Goal: Task Accomplishment & Management: Use online tool/utility

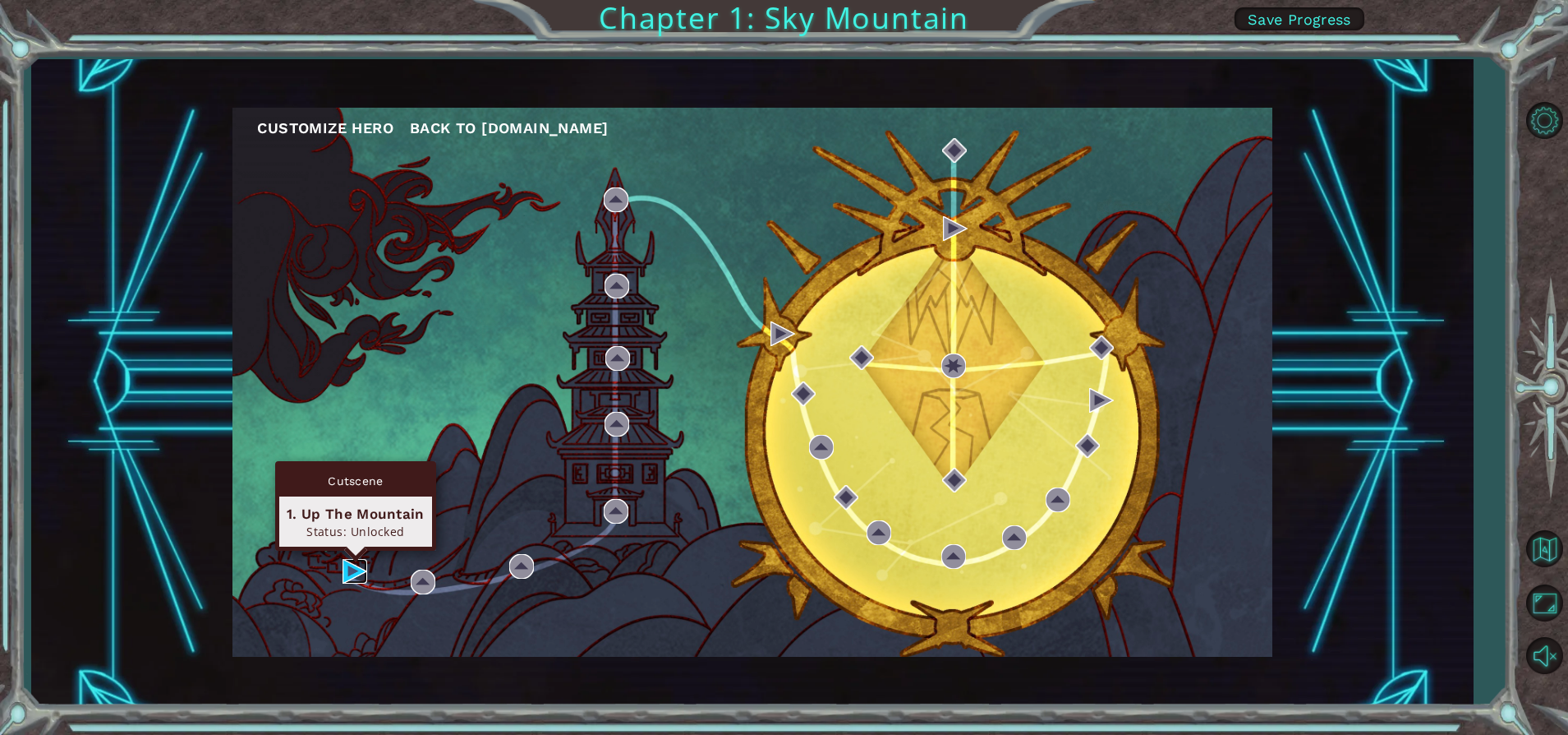
click at [349, 569] on img at bounding box center [355, 570] width 25 height 25
click at [349, 569] on body "Customize Hero Back to [DOMAIN_NAME] Chapter 1: Sky Mountain Save Progress Cuts…" at bounding box center [784, 368] width 1568 height 735
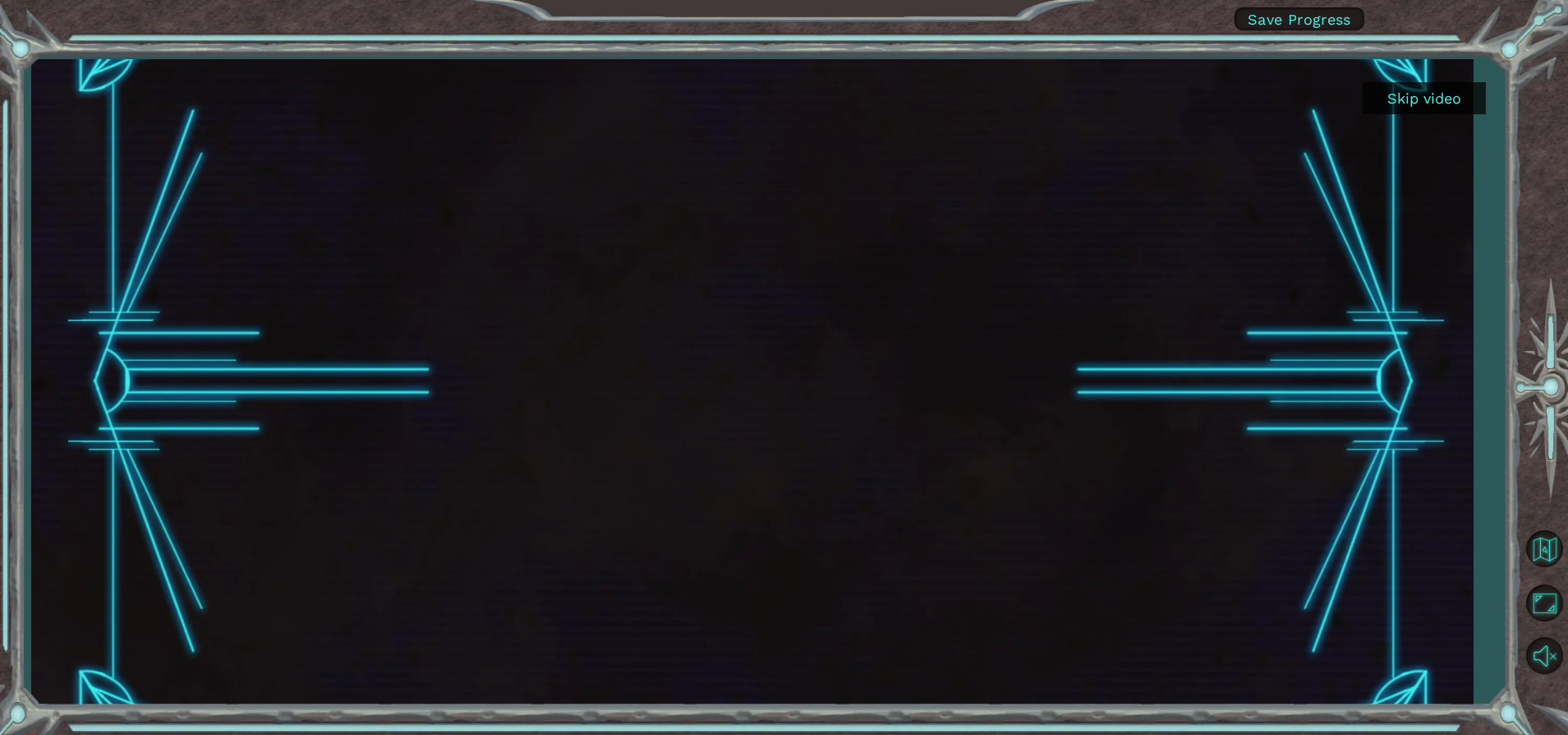
click at [1424, 87] on button "Skip video" at bounding box center [1424, 98] width 123 height 33
click at [1422, 99] on button "Skip video" at bounding box center [1424, 98] width 123 height 33
click at [1421, 100] on button "Skip video" at bounding box center [1424, 98] width 123 height 33
click at [1414, 97] on button "Skip video" at bounding box center [1424, 98] width 123 height 33
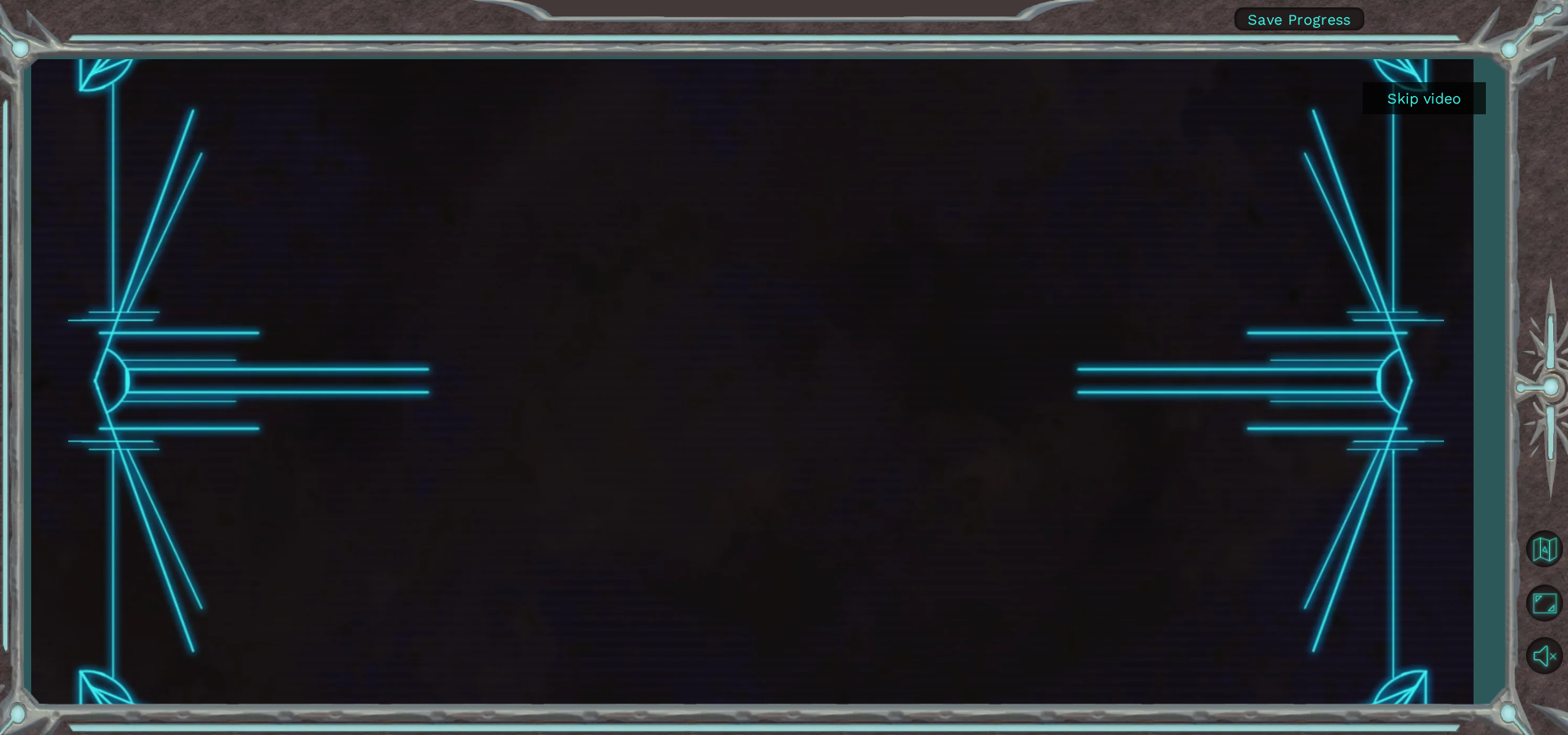
click at [1403, 110] on button "Skip video" at bounding box center [1424, 98] width 123 height 33
drag, startPoint x: 1378, startPoint y: 96, endPoint x: 1445, endPoint y: 154, distance: 88.6
click at [1448, 151] on div "Skip video" at bounding box center [752, 382] width 1442 height 646
click at [1442, 155] on div "Skip video" at bounding box center [752, 382] width 1442 height 646
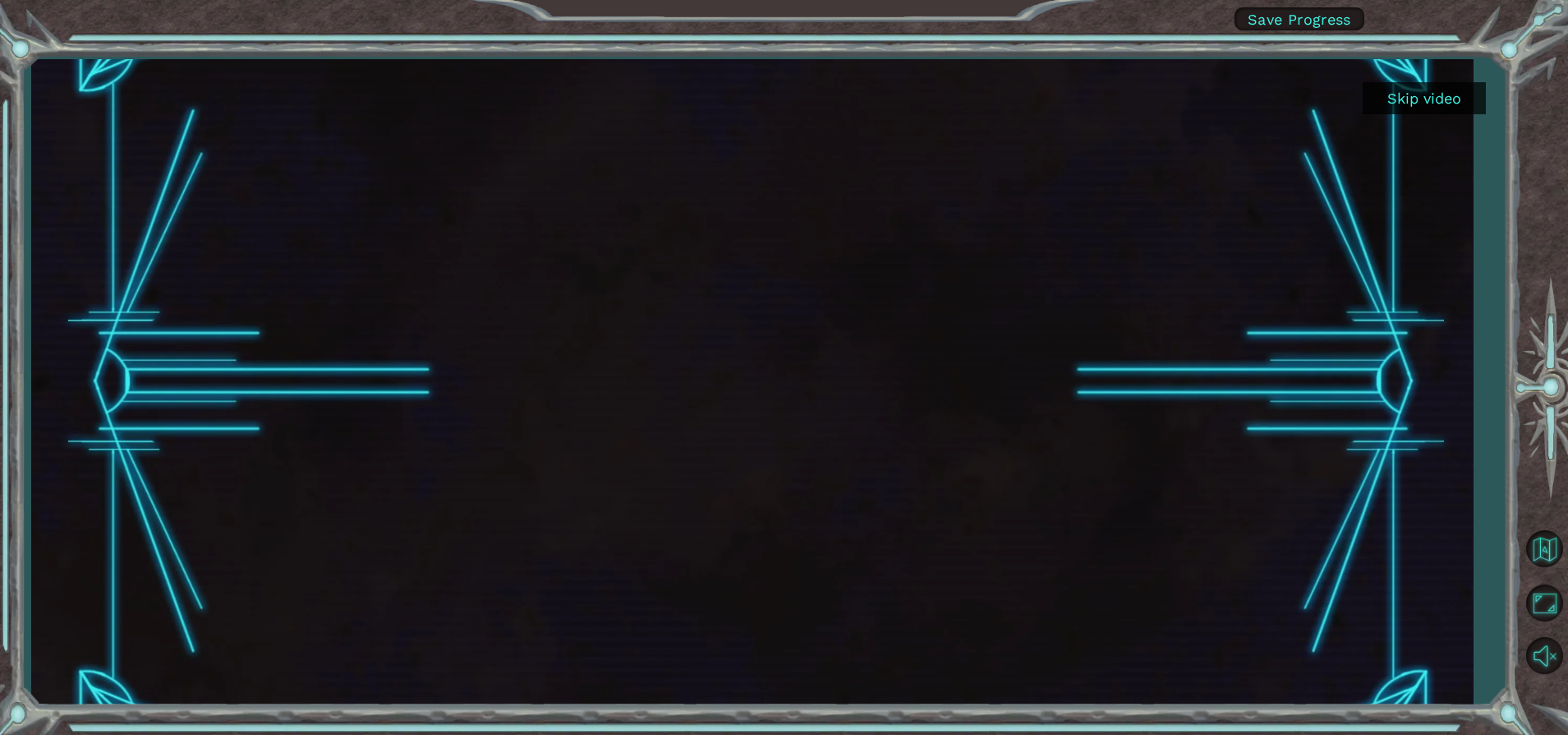
click at [1382, 141] on div "Skip video" at bounding box center [752, 382] width 1442 height 646
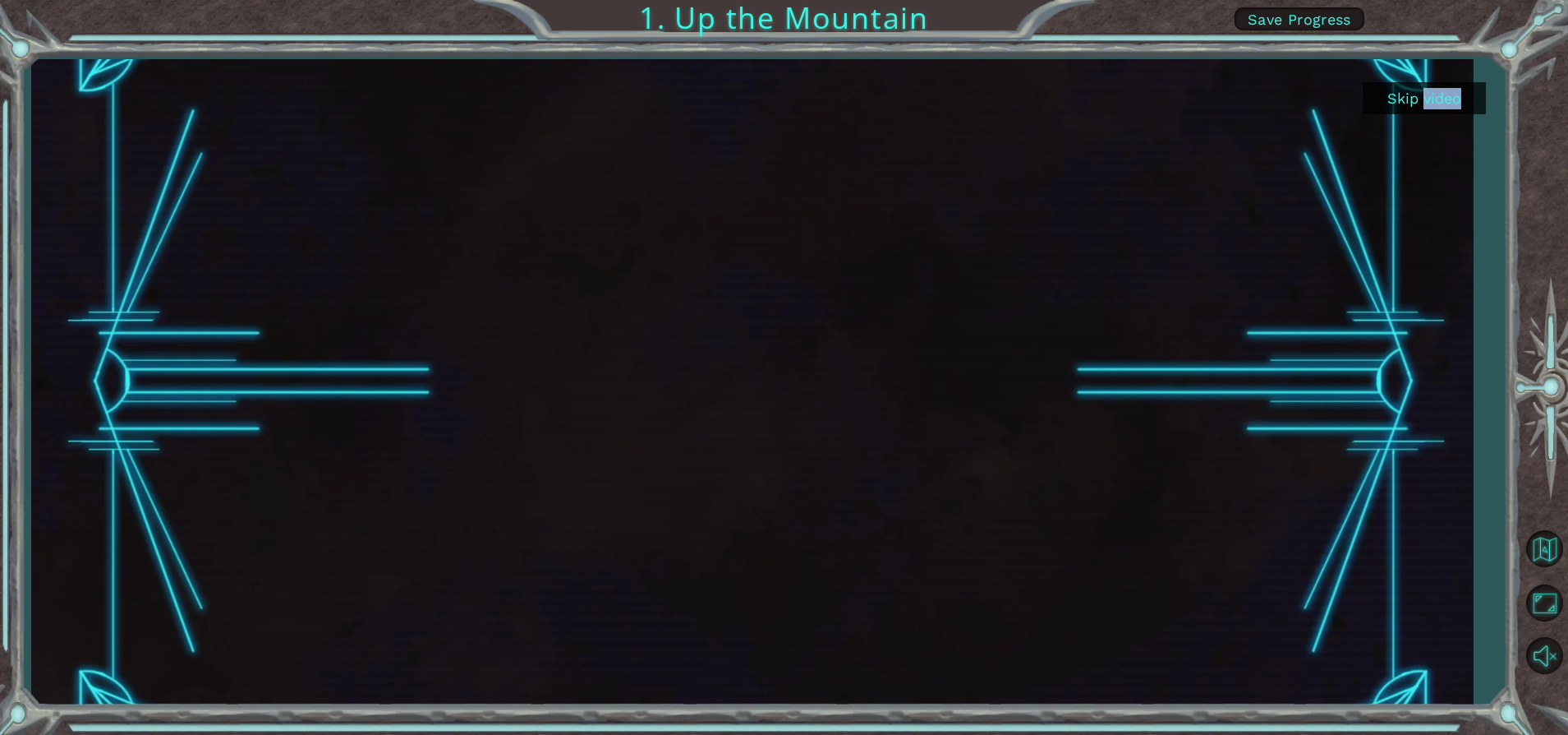
drag, startPoint x: 1382, startPoint y: 141, endPoint x: 1467, endPoint y: 88, distance: 100.2
click at [1467, 88] on div "Skip video" at bounding box center [752, 382] width 1442 height 646
click at [1458, 91] on button "Skip video" at bounding box center [1424, 98] width 123 height 33
click at [1458, 94] on button "Skip video" at bounding box center [1424, 98] width 123 height 33
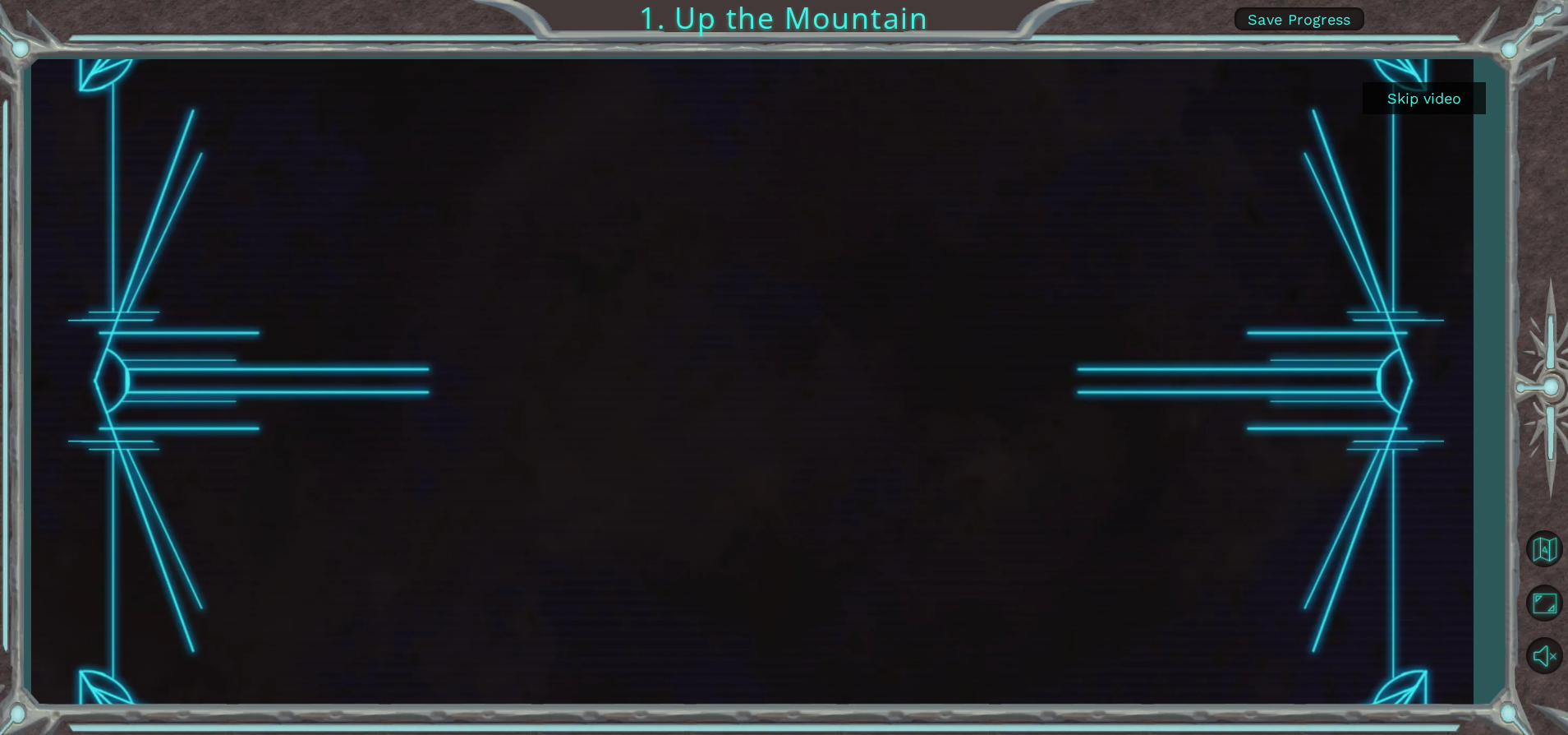
click at [1319, 194] on div at bounding box center [752, 382] width 1149 height 646
click at [1319, 185] on div at bounding box center [752, 382] width 1149 height 646
click at [700, 51] on div "Skip video 1. Up the Mountain Save Progress" at bounding box center [784, 368] width 1568 height 735
click at [694, 110] on div at bounding box center [752, 382] width 1149 height 646
click at [1461, 90] on button "Skip video" at bounding box center [1424, 98] width 123 height 33
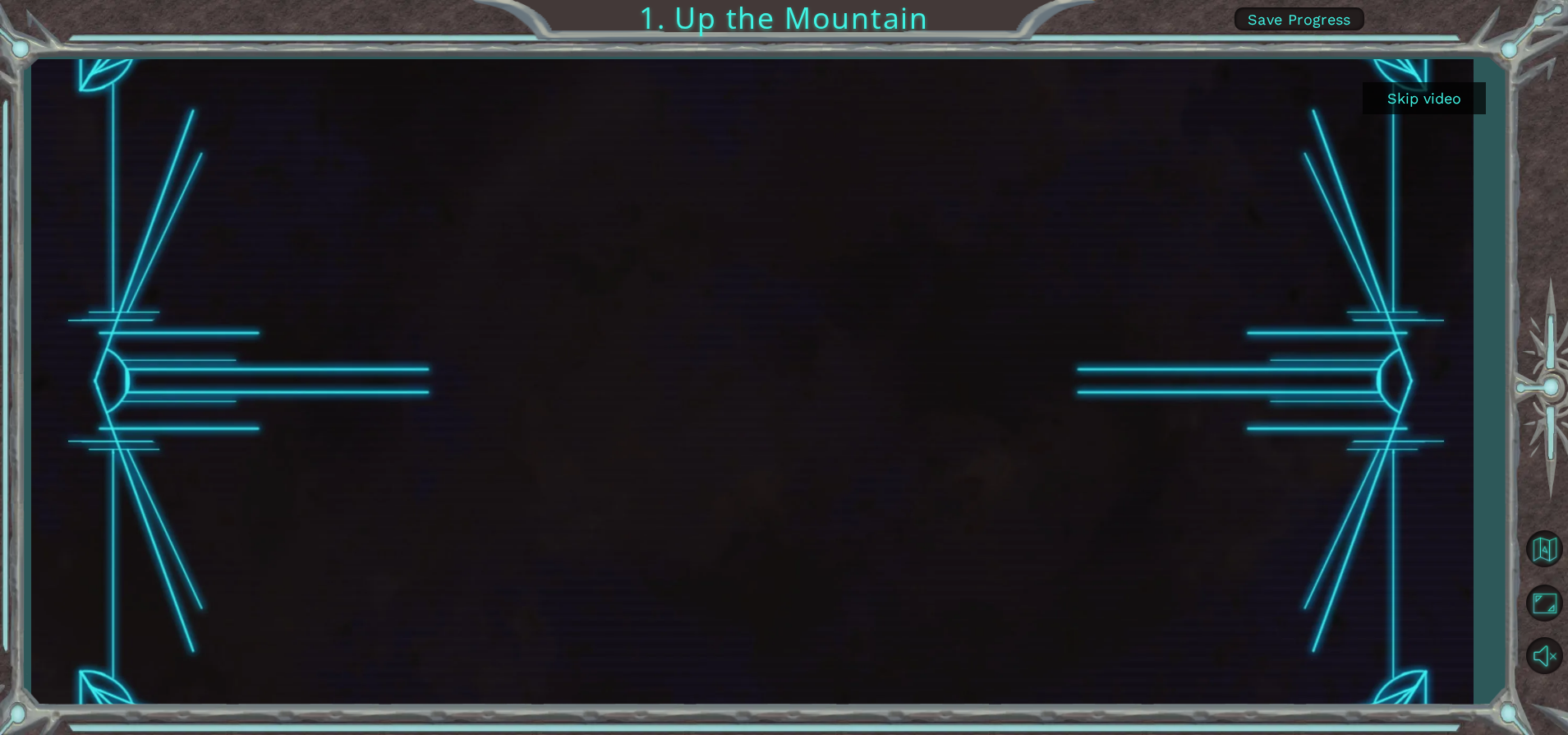
click at [1462, 90] on button "Skip video" at bounding box center [1424, 98] width 123 height 33
drag, startPoint x: 1225, startPoint y: 154, endPoint x: 1206, endPoint y: 138, distance: 24.8
click at [1216, 149] on div at bounding box center [752, 382] width 1442 height 646
drag, startPoint x: 1233, startPoint y: 156, endPoint x: 1148, endPoint y: 295, distance: 162.9
click at [1148, 295] on div at bounding box center [752, 382] width 1149 height 646
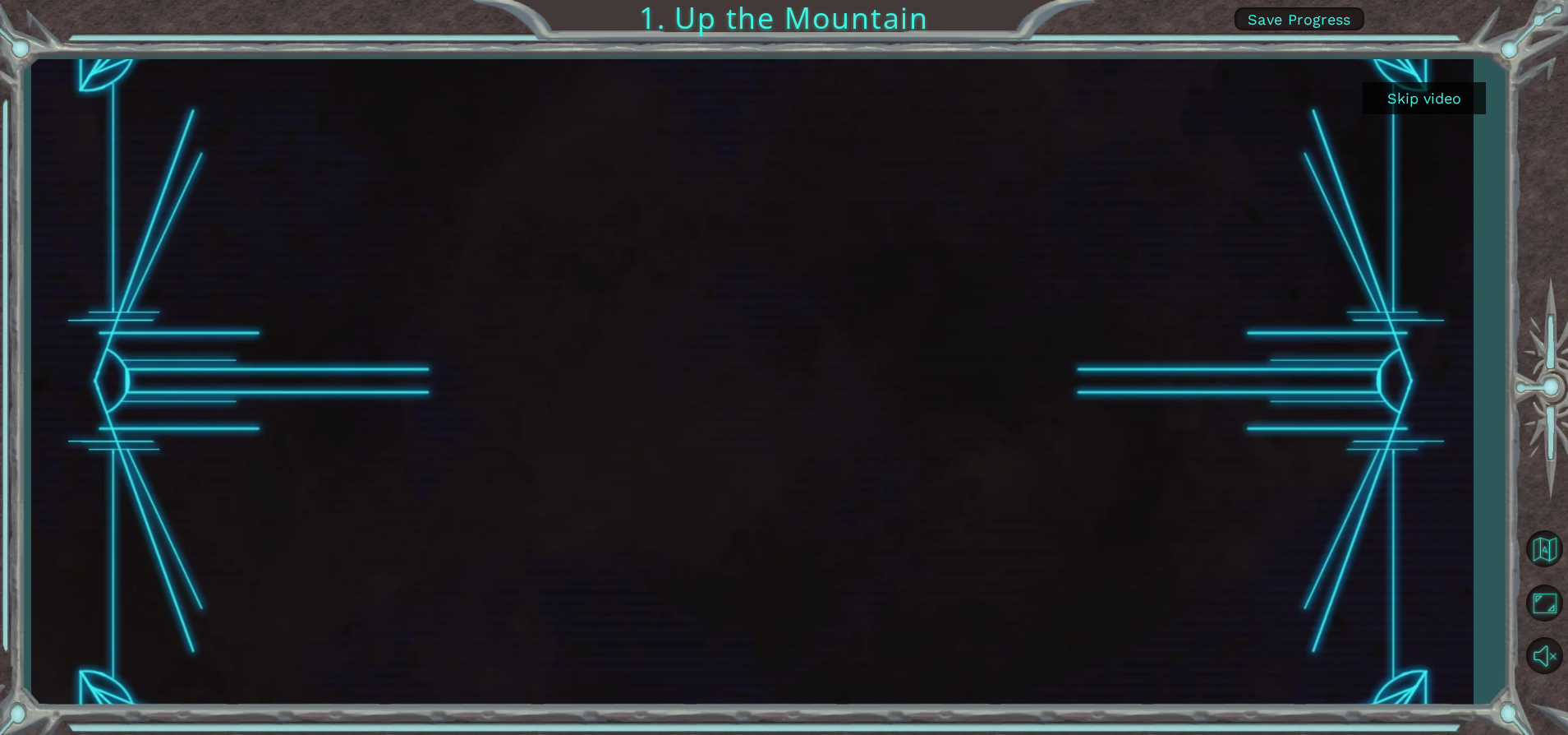
click at [1406, 90] on button "Skip video" at bounding box center [1424, 98] width 123 height 33
click at [1405, 86] on button "Skip video" at bounding box center [1424, 98] width 123 height 33
click at [1405, 101] on button "Skip video" at bounding box center [1424, 98] width 123 height 33
click at [1405, 101] on button "Skip video" at bounding box center [1424, 98] width 123 height 33
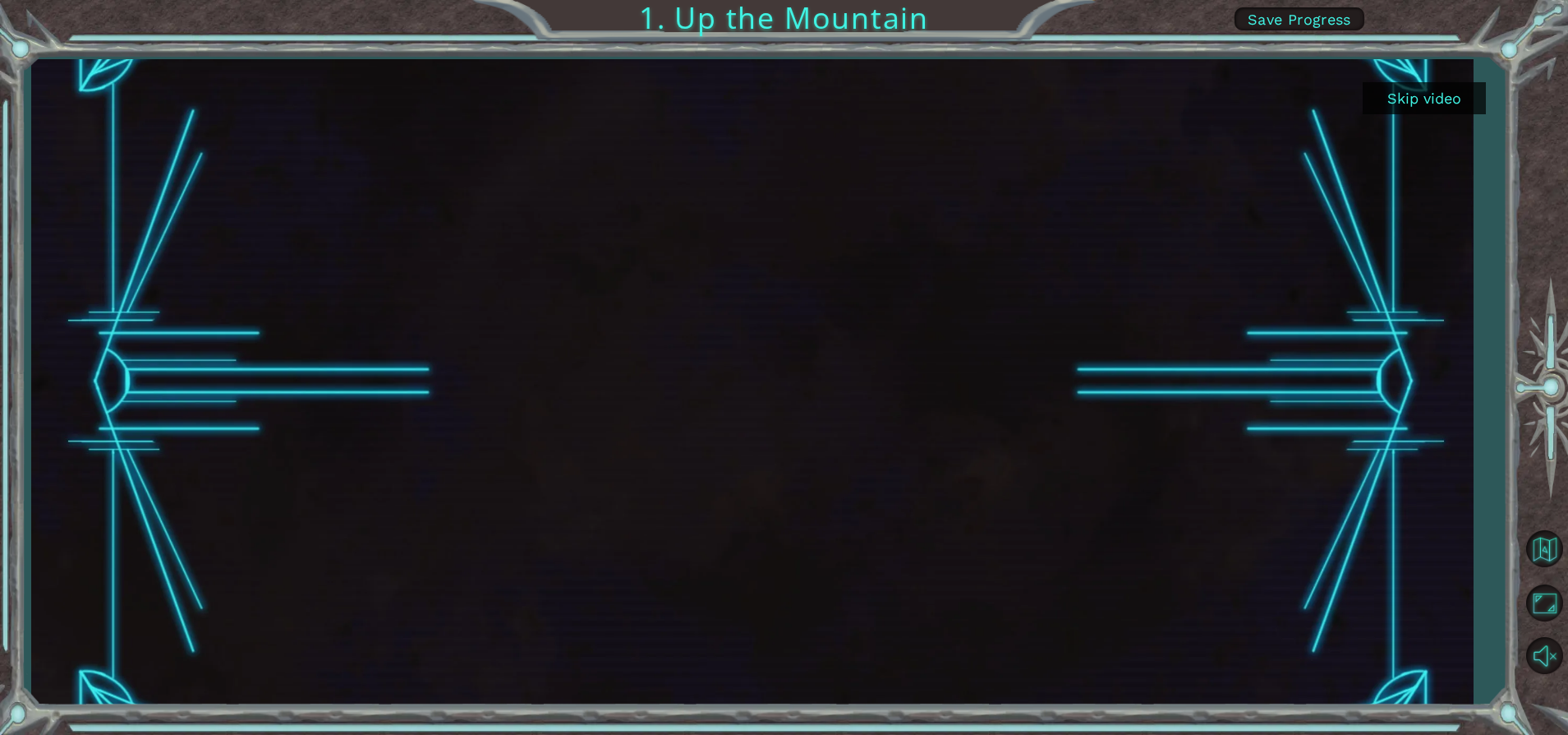
click at [1403, 94] on button "Skip video" at bounding box center [1424, 98] width 123 height 33
click at [1397, 106] on button "Skip video" at bounding box center [1424, 98] width 123 height 33
click at [978, 319] on div at bounding box center [752, 382] width 1149 height 646
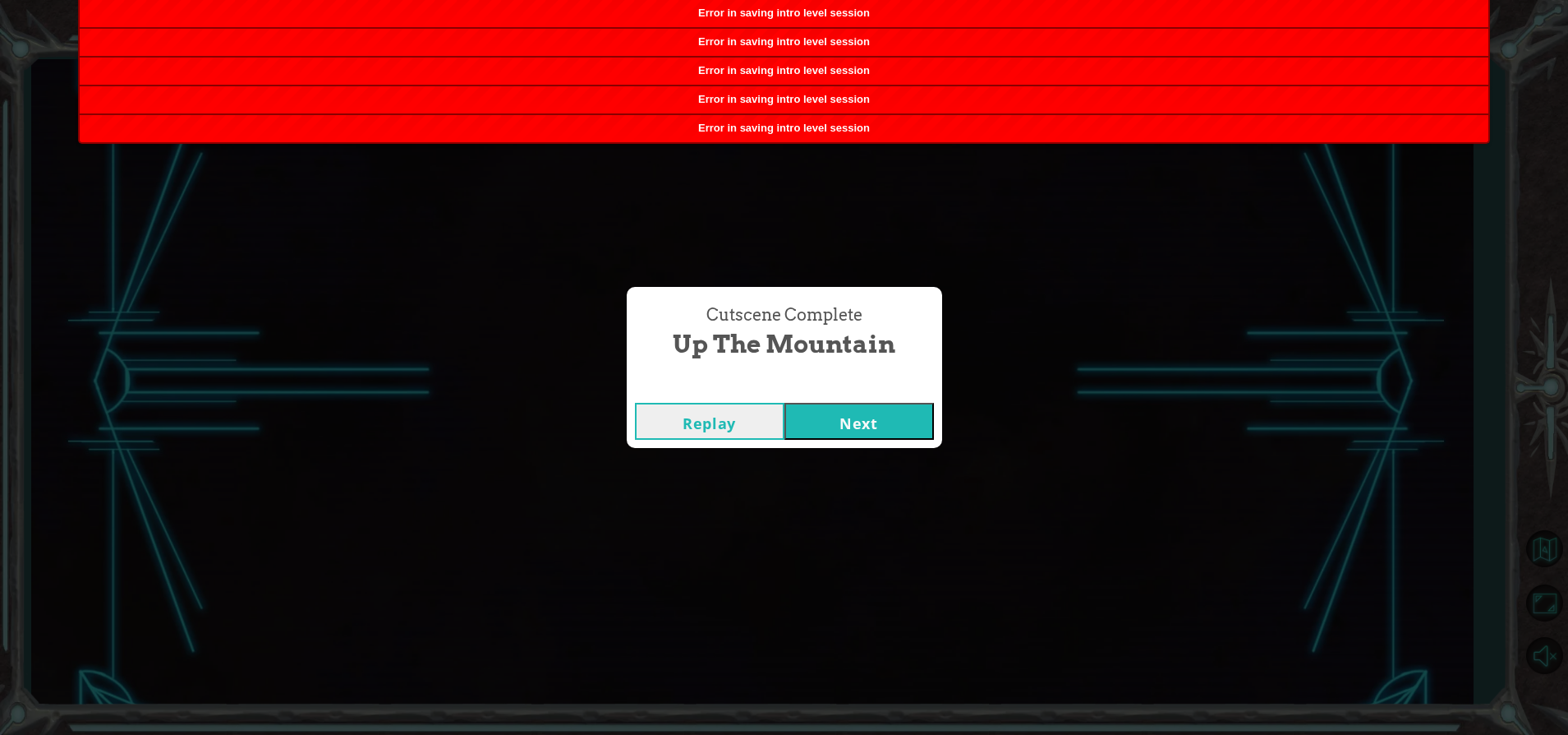
click at [848, 418] on button "Next" at bounding box center [859, 422] width 150 height 37
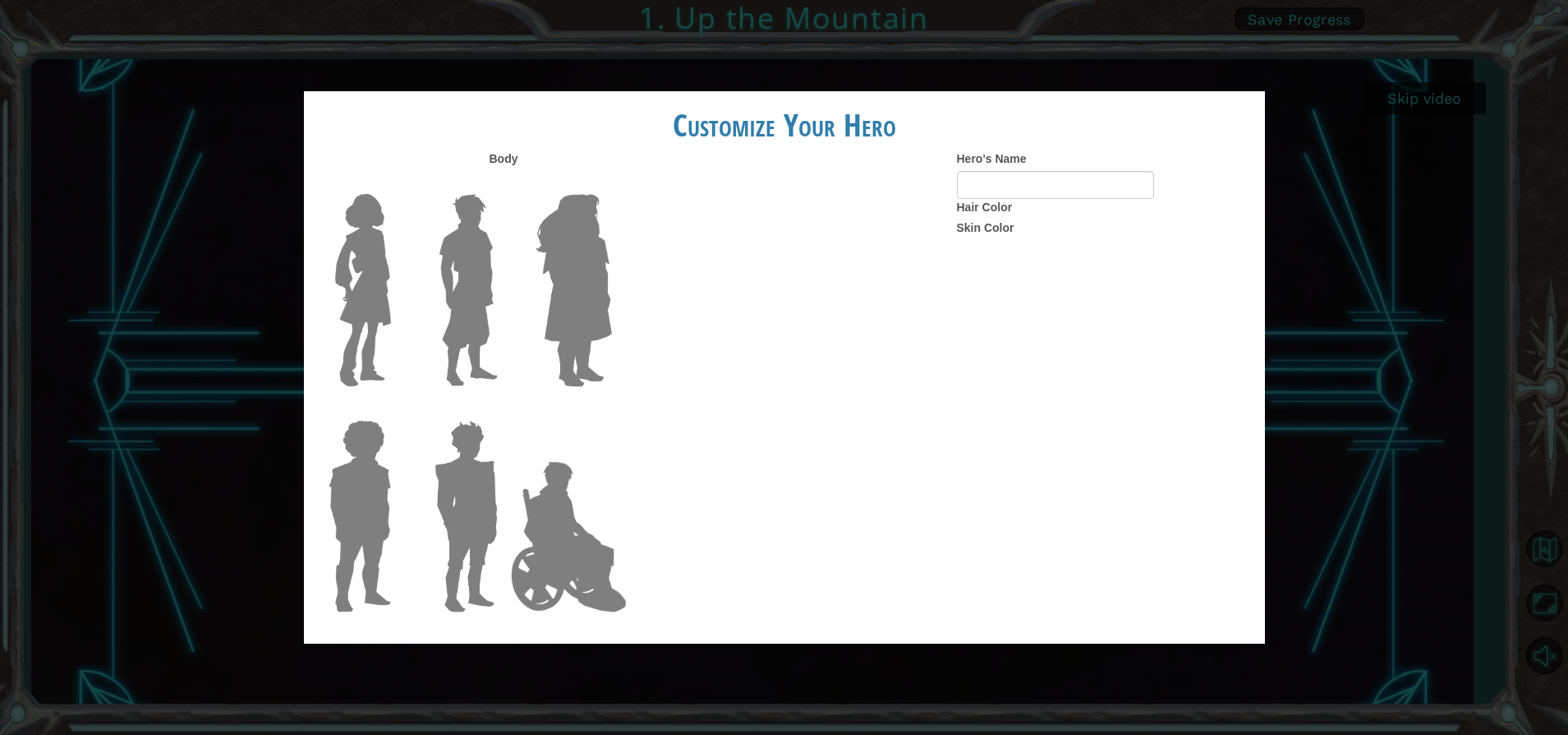
click at [539, 552] on img at bounding box center [568, 536] width 129 height 165
click at [611, 409] on input "Hero Jamie" at bounding box center [611, 409] width 0 height 0
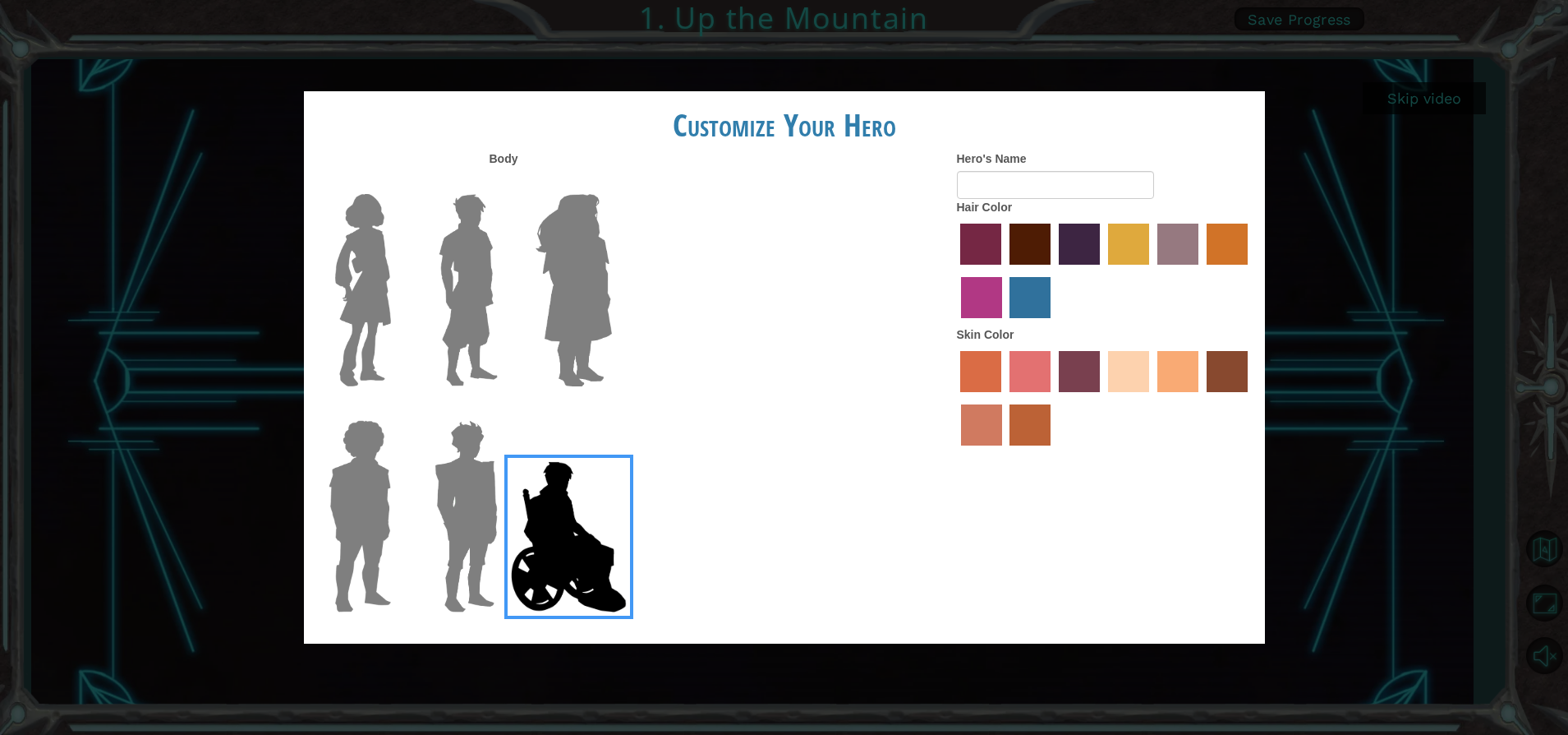
click at [977, 296] on label "medium red violet hair color" at bounding box center [982, 298] width 41 height 41
click at [1250, 270] on input "medium red violet hair color" at bounding box center [1250, 270] width 0 height 0
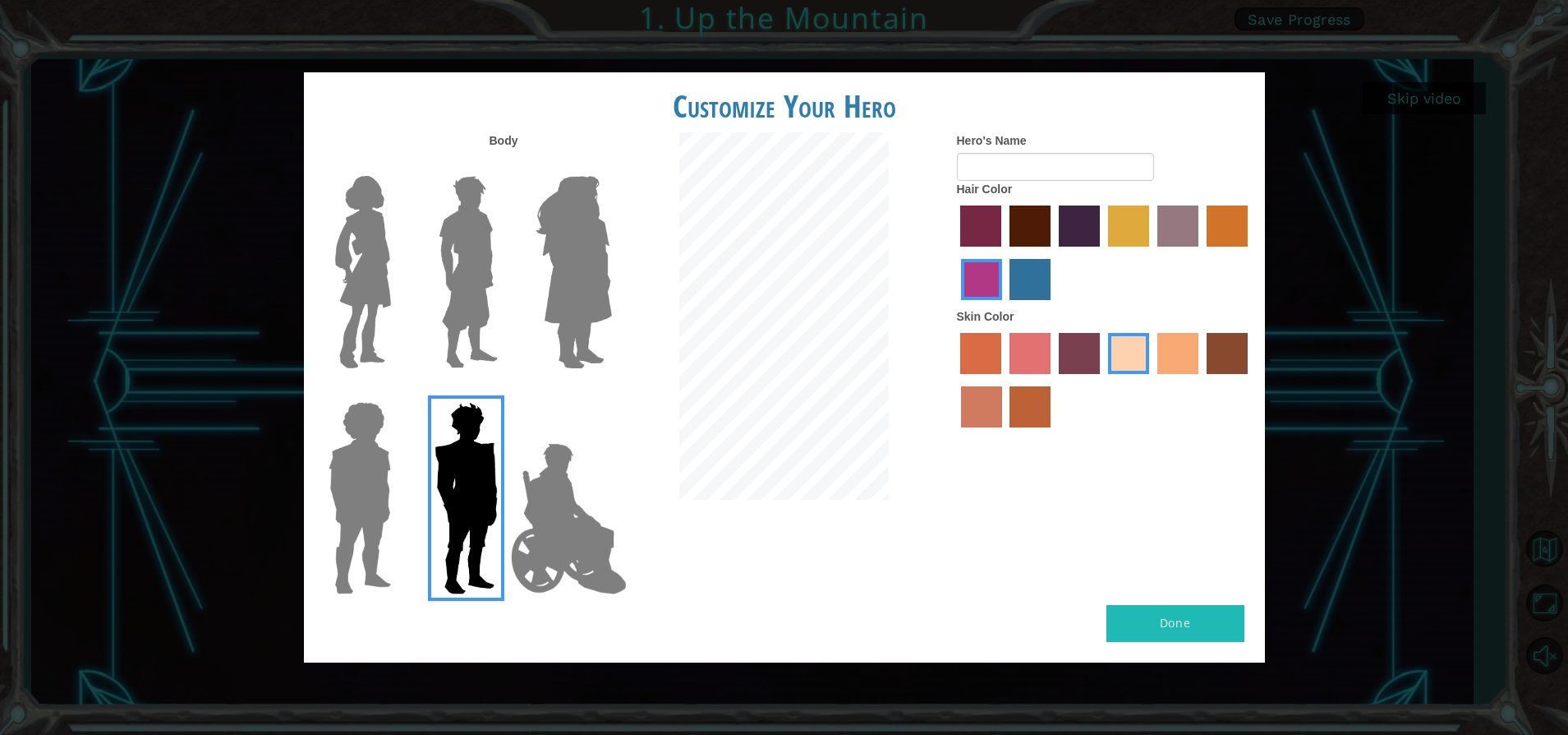
click at [570, 509] on img at bounding box center [568, 518] width 129 height 165
click at [611, 391] on input "Hero Jamie" at bounding box center [611, 391] width 0 height 0
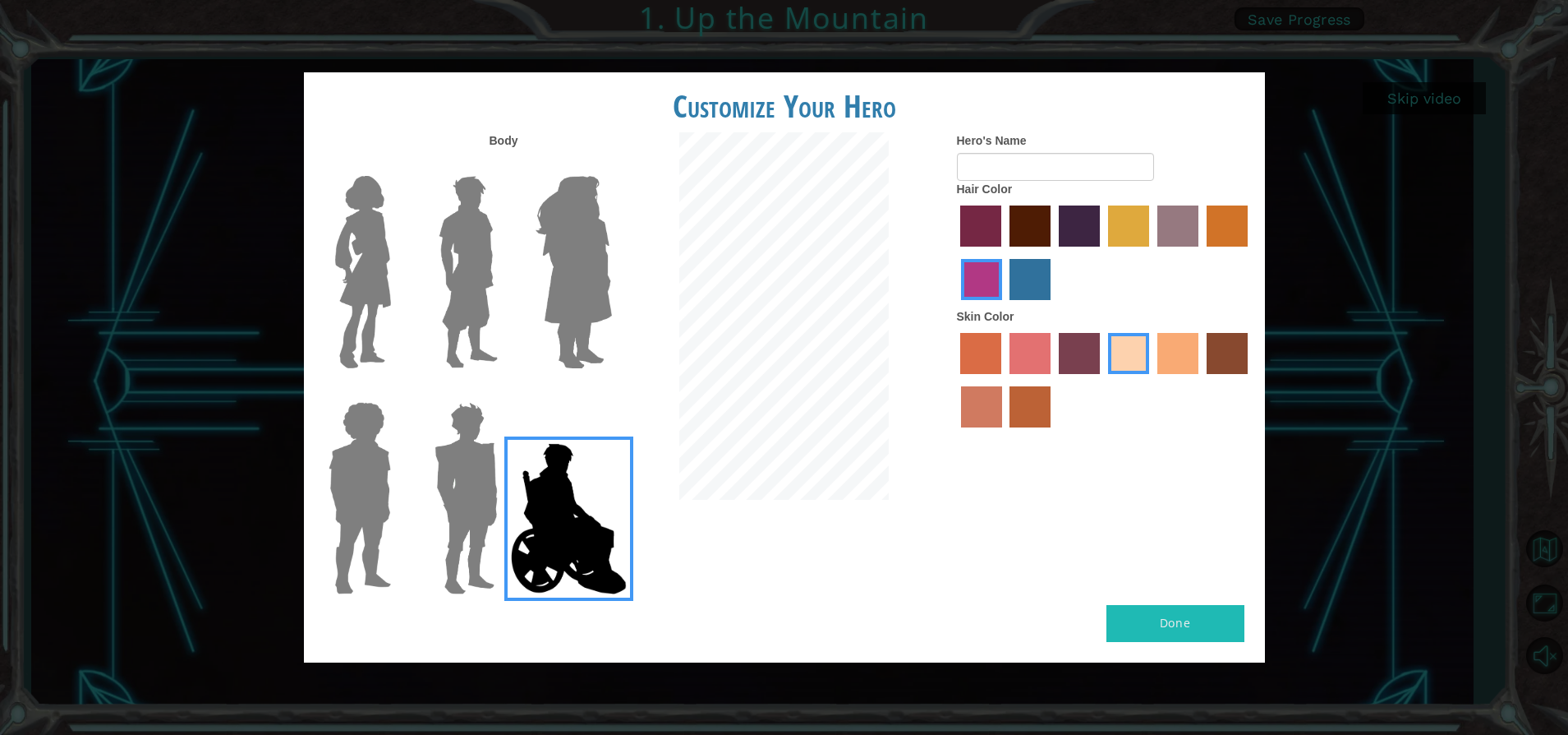
click at [1066, 340] on label "tosca skin color" at bounding box center [1079, 354] width 41 height 41
click at [1053, 379] on input "tosca skin color" at bounding box center [1053, 379] width 0 height 0
click at [989, 349] on label "sorbus skin color" at bounding box center [981, 354] width 41 height 41
click at [955, 379] on input "sorbus skin color" at bounding box center [955, 379] width 0 height 0
click at [989, 349] on label "sorbus skin color" at bounding box center [981, 354] width 41 height 41
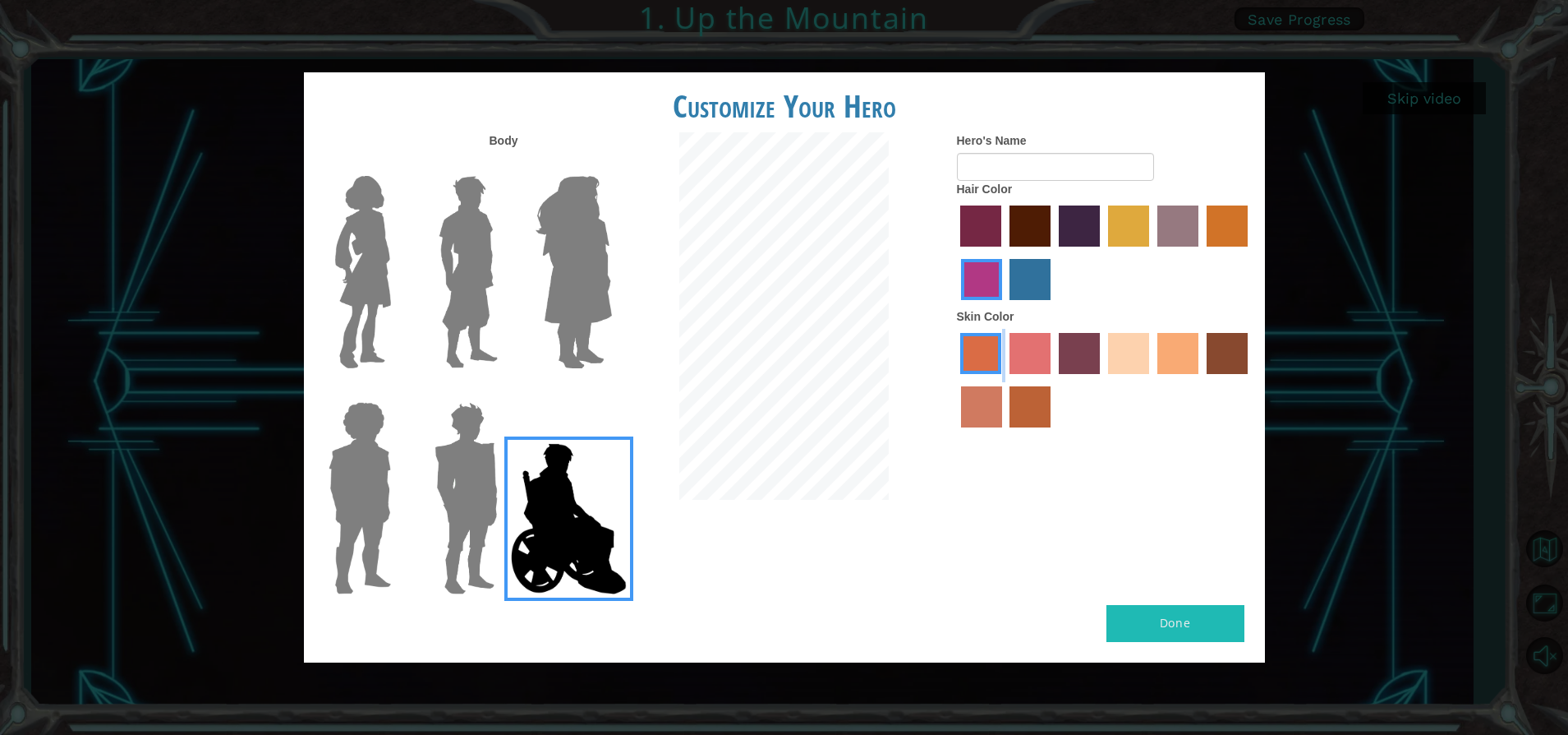
click at [955, 379] on input "sorbus skin color" at bounding box center [955, 379] width 0 height 0
click at [1070, 365] on label "tosca skin color" at bounding box center [1079, 354] width 41 height 41
click at [1053, 379] on input "tosca skin color" at bounding box center [1053, 379] width 0 height 0
click at [1070, 365] on label "tosca skin color" at bounding box center [1079, 354] width 41 height 41
click at [1053, 379] on input "tosca skin color" at bounding box center [1053, 379] width 0 height 0
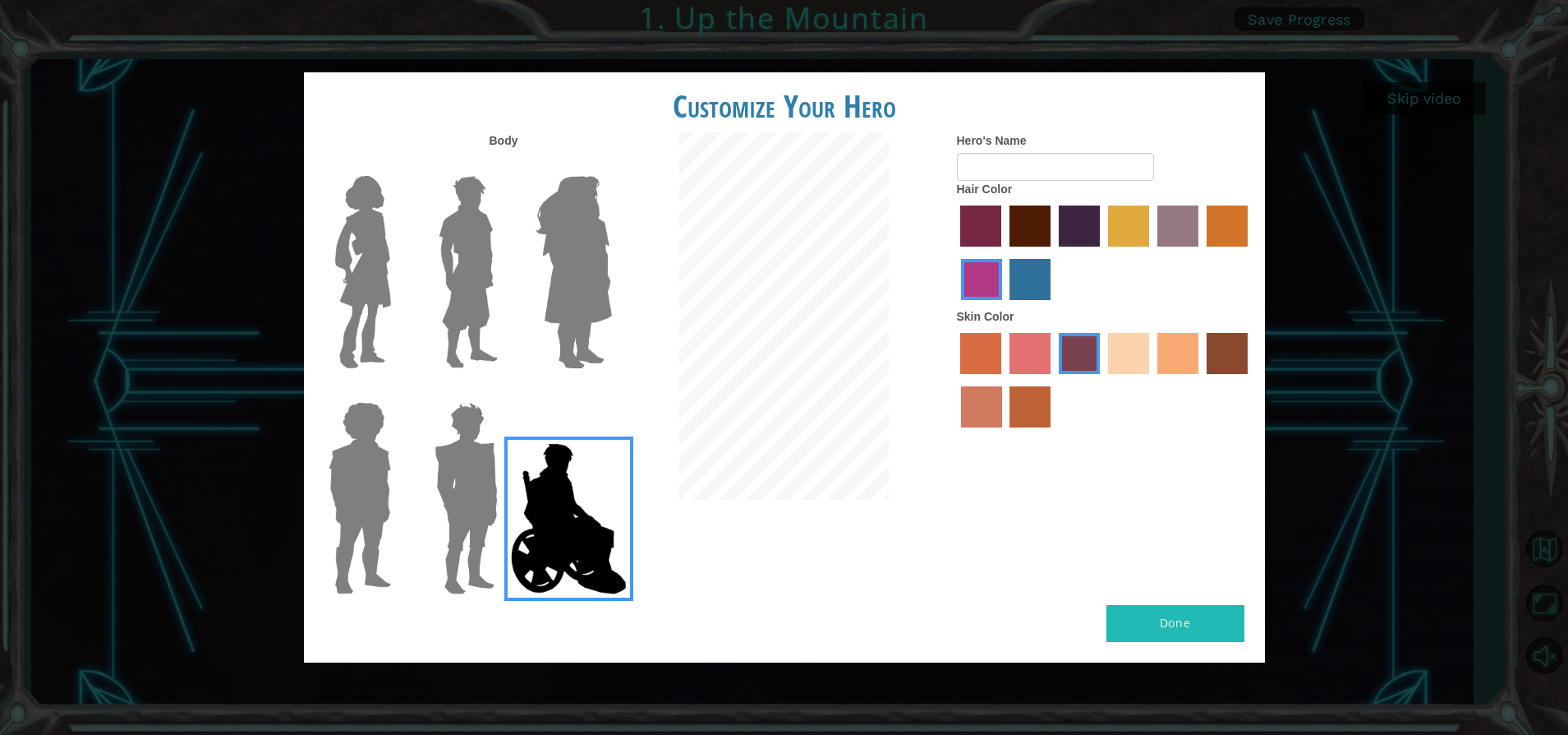
click at [967, 215] on label "paprika hair color" at bounding box center [981, 226] width 41 height 41
click at [955, 252] on input "paprika hair color" at bounding box center [955, 252] width 0 height 0
click at [967, 215] on label "paprika hair color" at bounding box center [981, 226] width 41 height 41
click at [955, 252] on input "paprika hair color" at bounding box center [955, 252] width 0 height 0
click at [1036, 167] on input "Hero's Name" at bounding box center [1056, 167] width 197 height 28
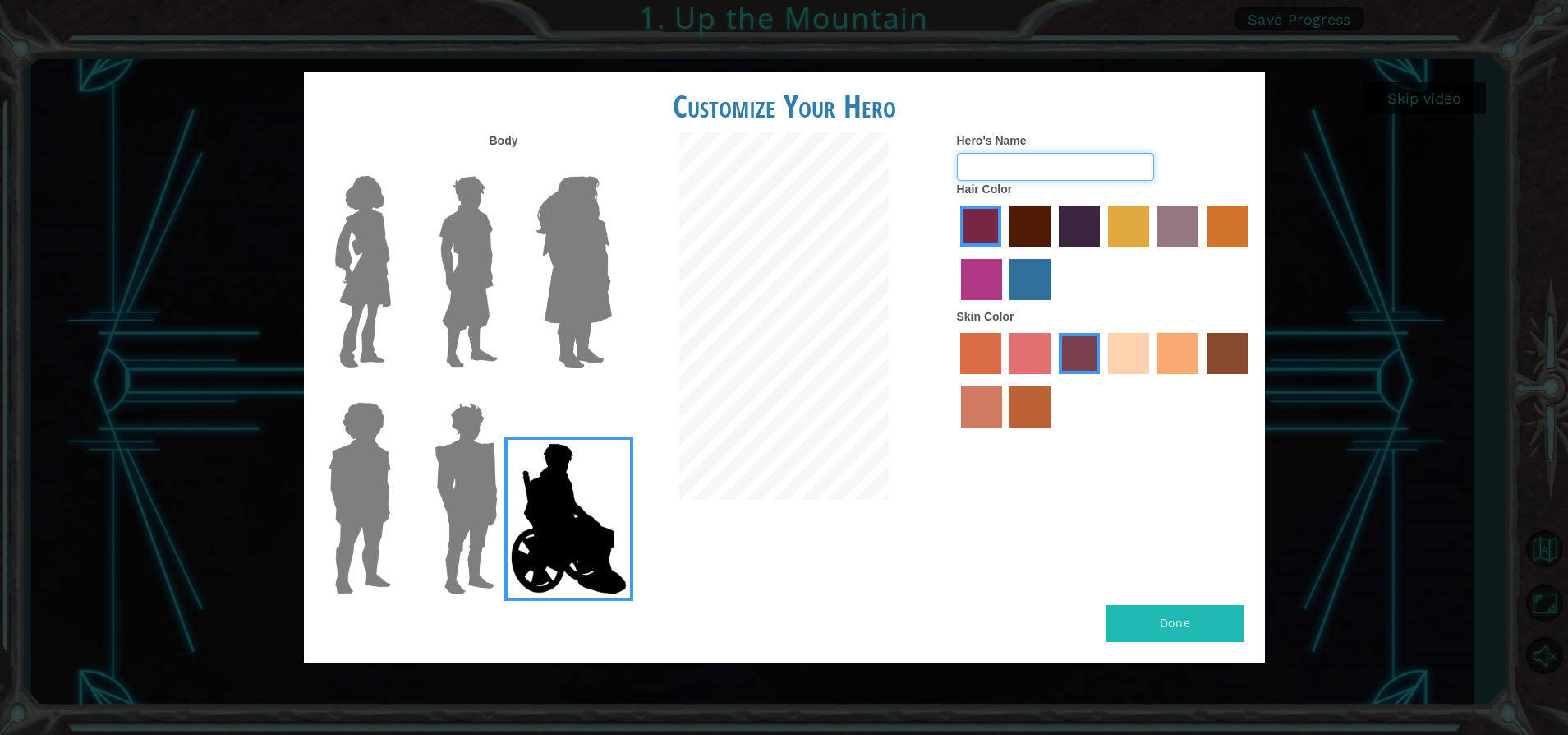
click at [1036, 167] on input "Hero's Name" at bounding box center [1056, 167] width 197 height 28
type input "[PERSON_NAME]"
click at [1013, 349] on label "froly skin color" at bounding box center [1030, 354] width 41 height 41
click at [1004, 379] on input "froly skin color" at bounding box center [1004, 379] width 0 height 0
click at [1074, 343] on label "tosca skin color" at bounding box center [1079, 354] width 41 height 41
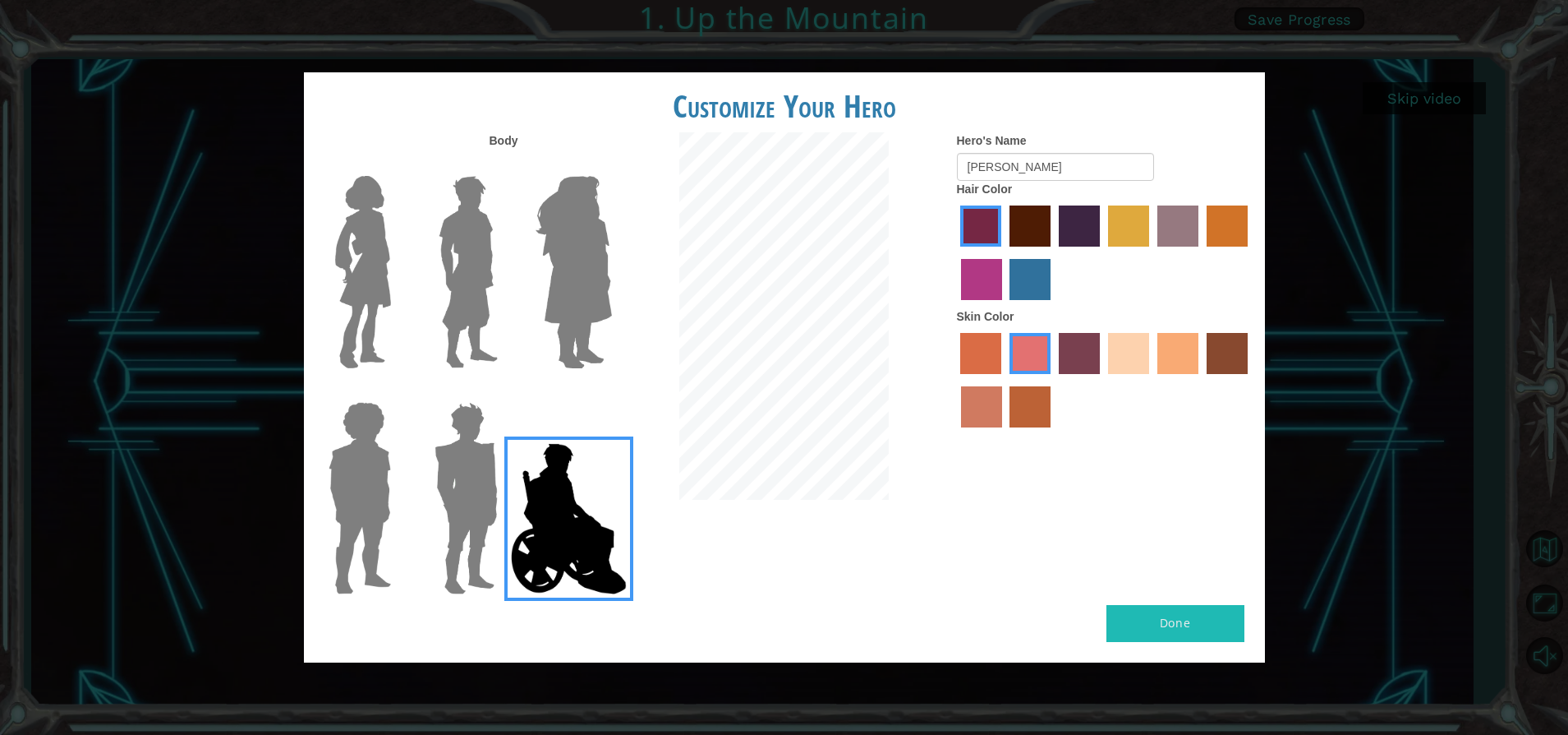
click at [1053, 379] on input "tosca skin color" at bounding box center [1053, 379] width 0 height 0
click at [1150, 609] on button "Done" at bounding box center [1175, 624] width 138 height 37
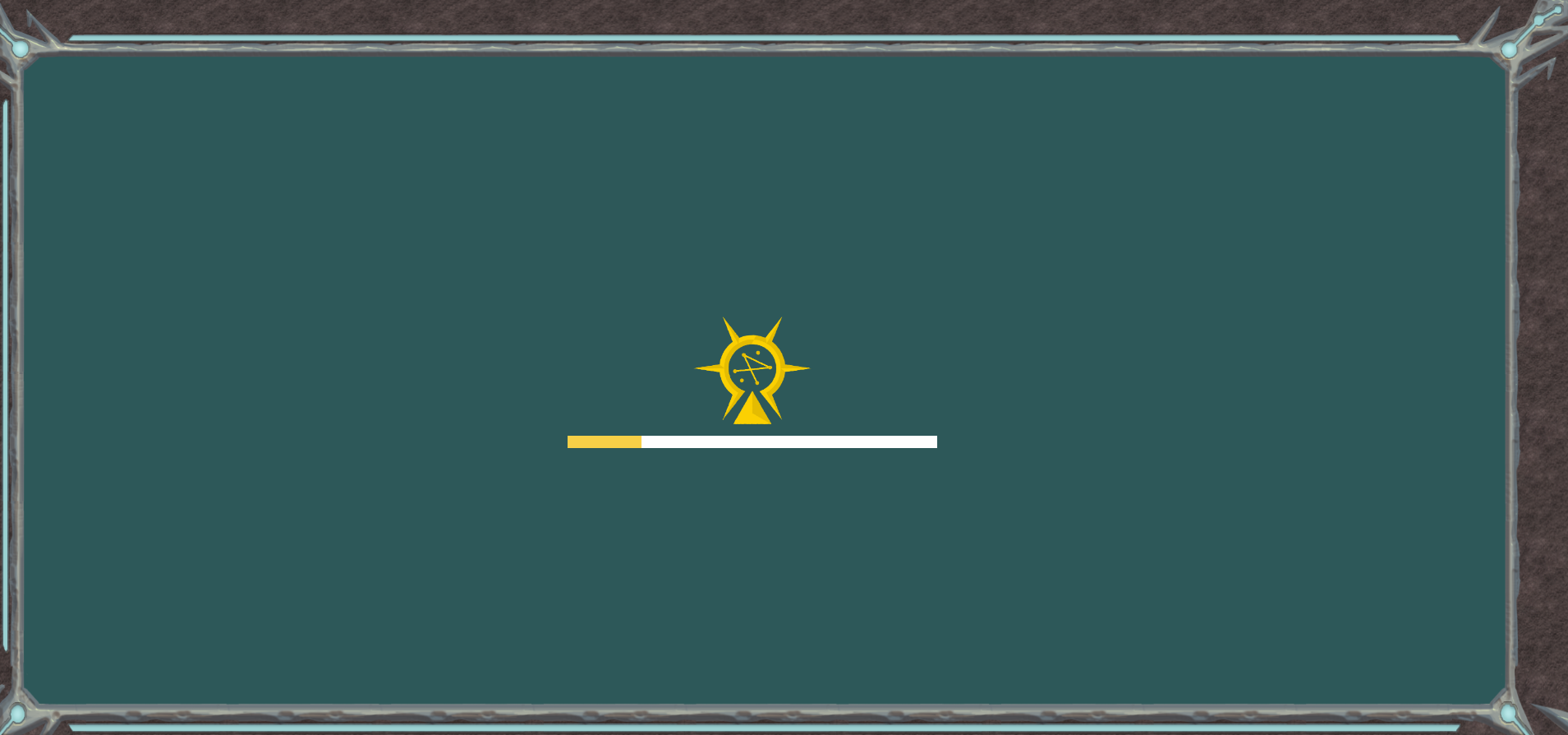
click at [1151, 463] on div "Goals Error loading from server. Try refreshing the page. You'll need to join a…" at bounding box center [784, 368] width 1568 height 735
